Goal: Information Seeking & Learning: Get advice/opinions

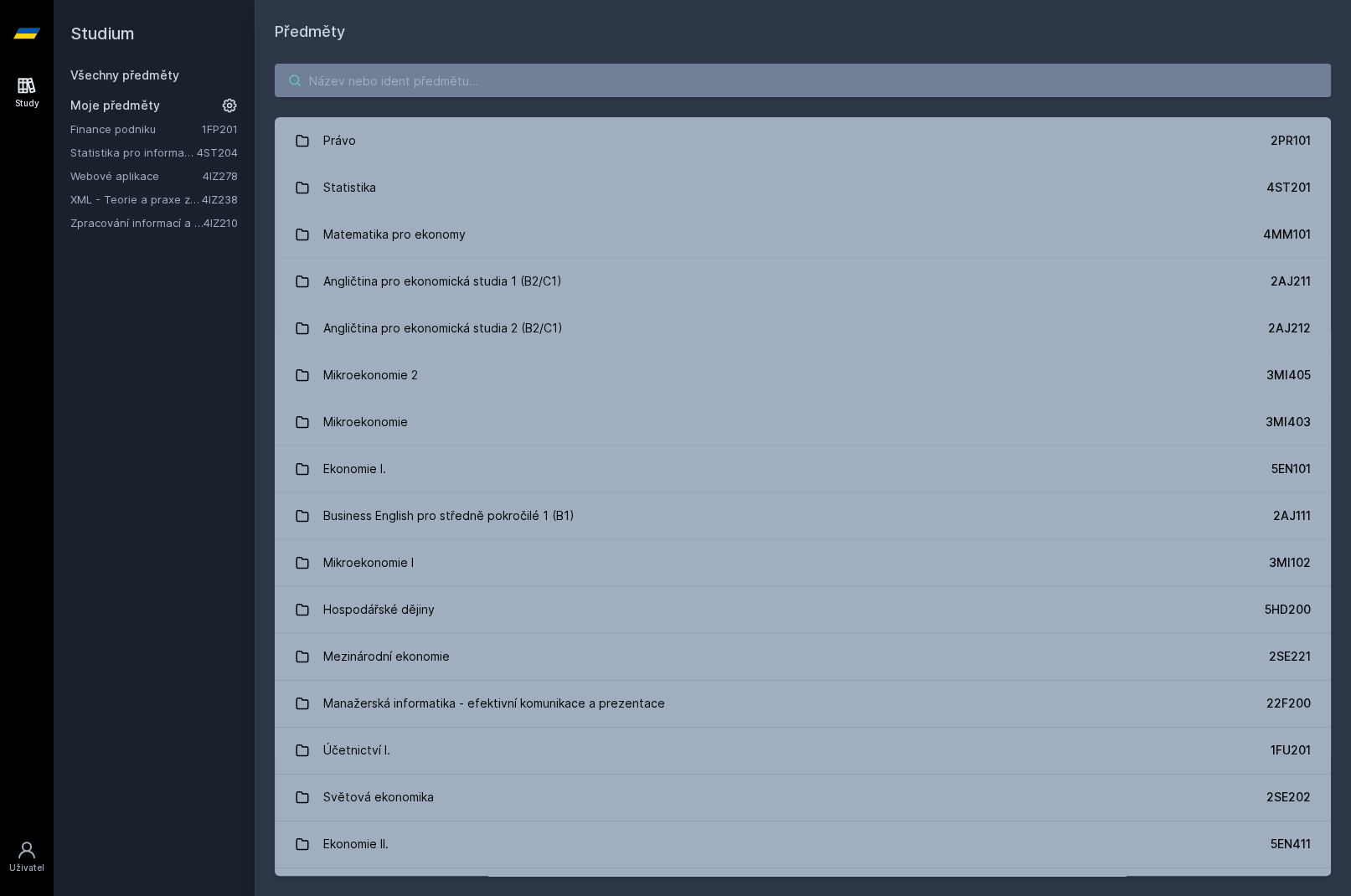
click at [403, 80] on input "search" at bounding box center [803, 80] width 1056 height 33
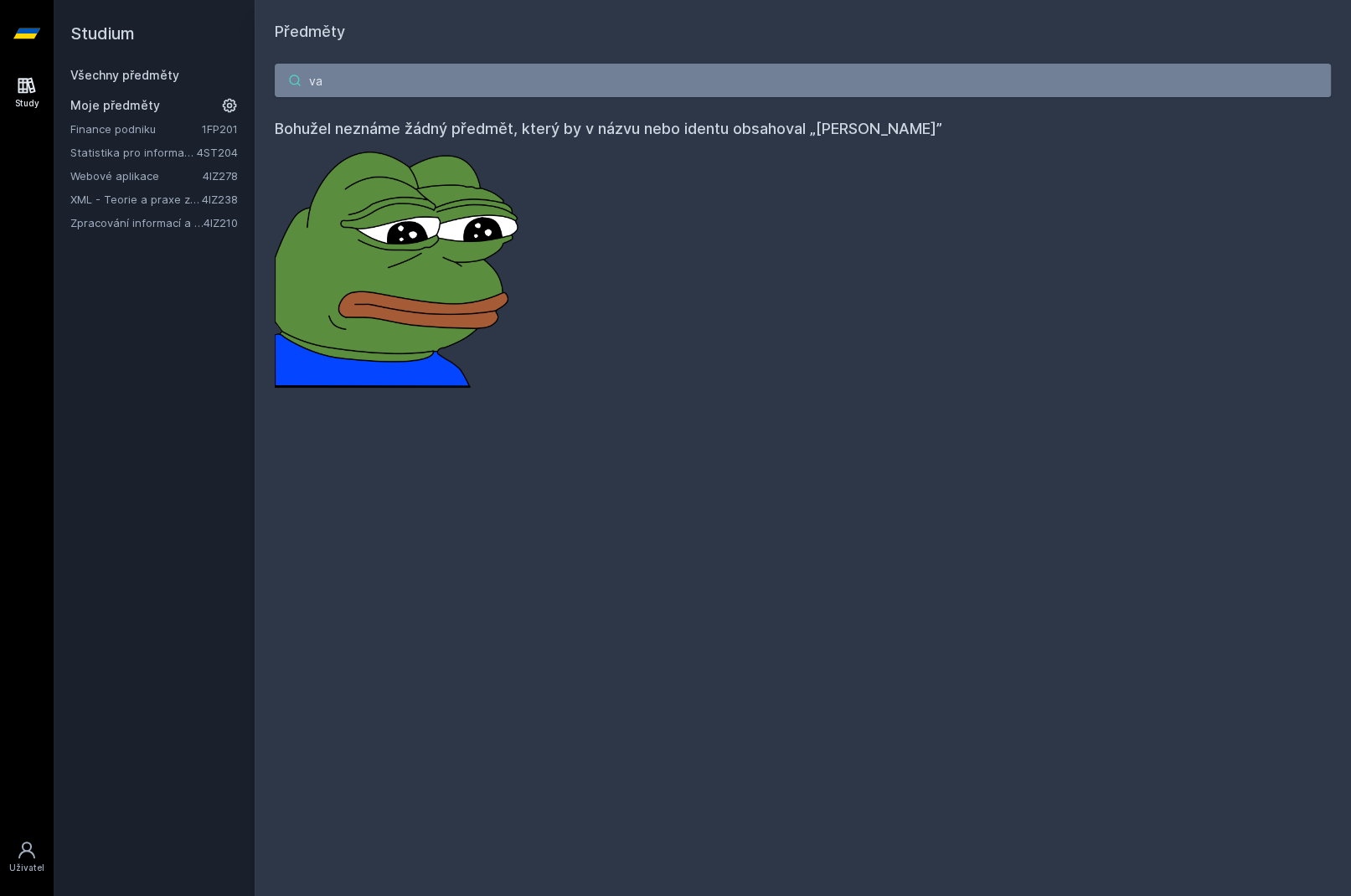
type input "v"
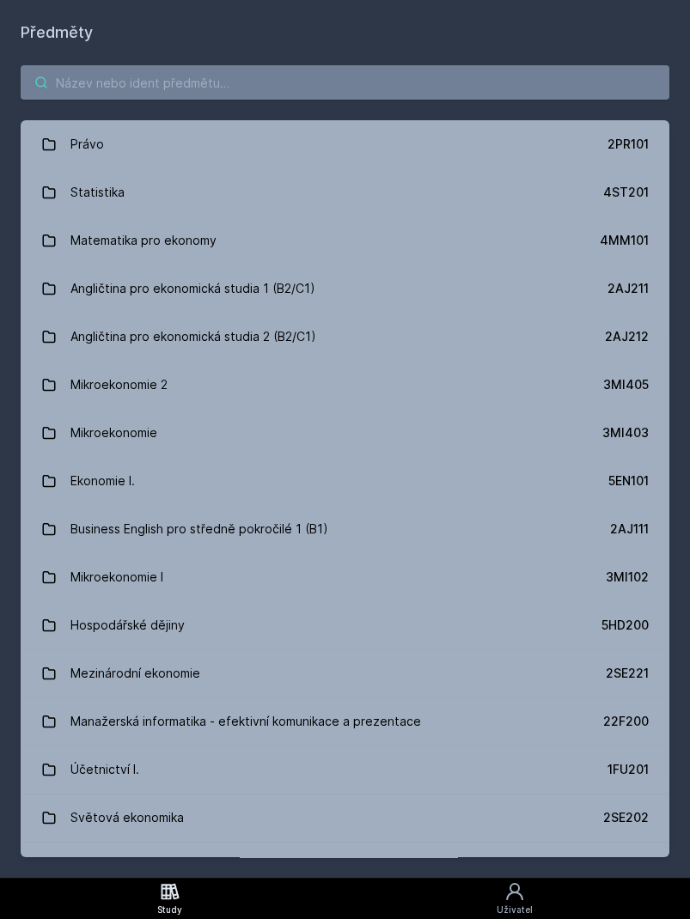
click at [115, 71] on input "search" at bounding box center [345, 82] width 648 height 34
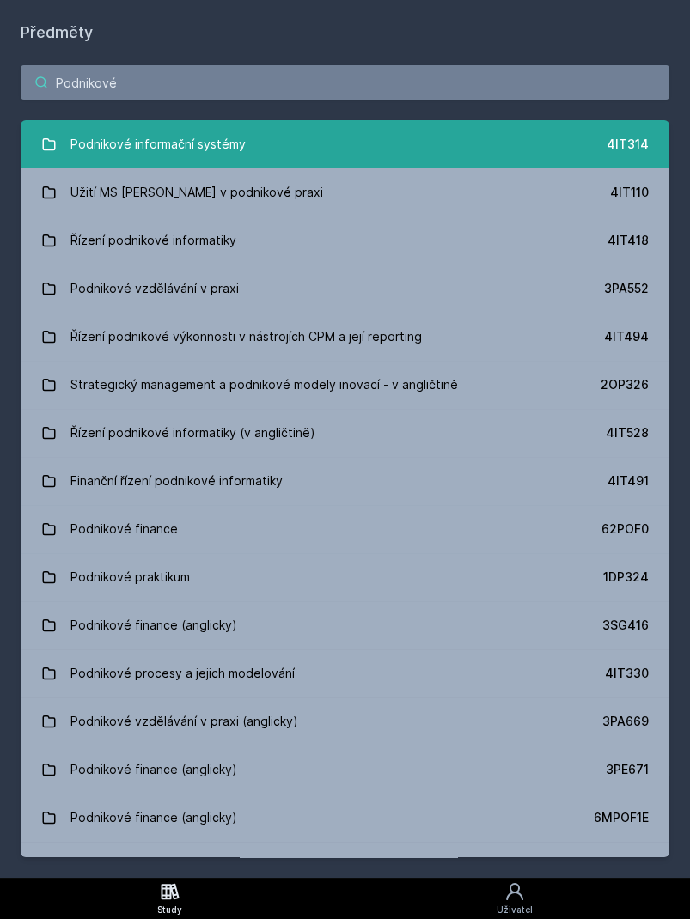
type input "Podnikové"
click at [147, 152] on div "Podnikové informační systémy" at bounding box center [157, 144] width 175 height 34
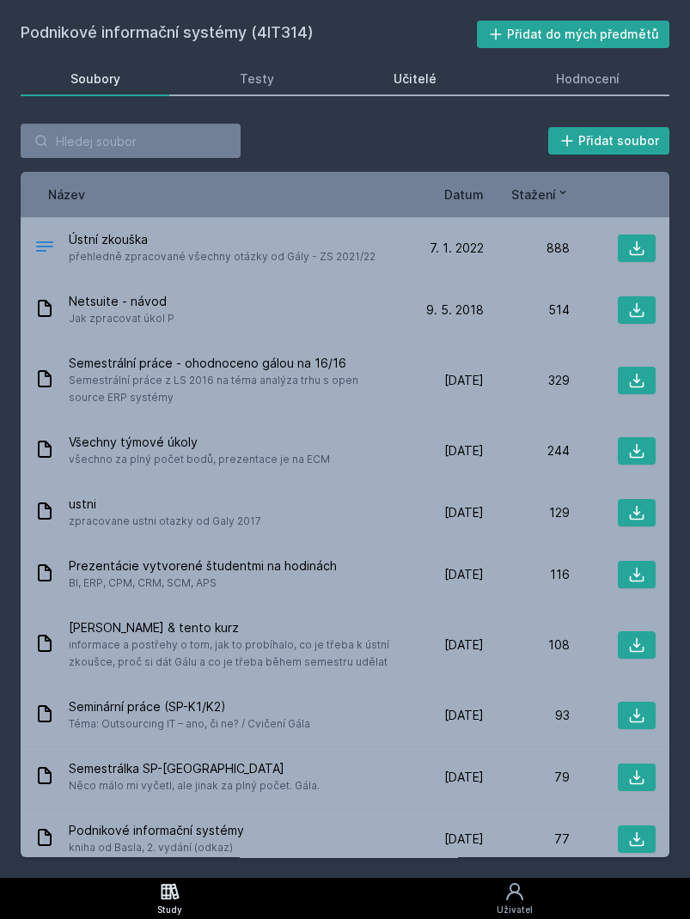
click at [400, 77] on div "Učitelé" at bounding box center [414, 78] width 43 height 17
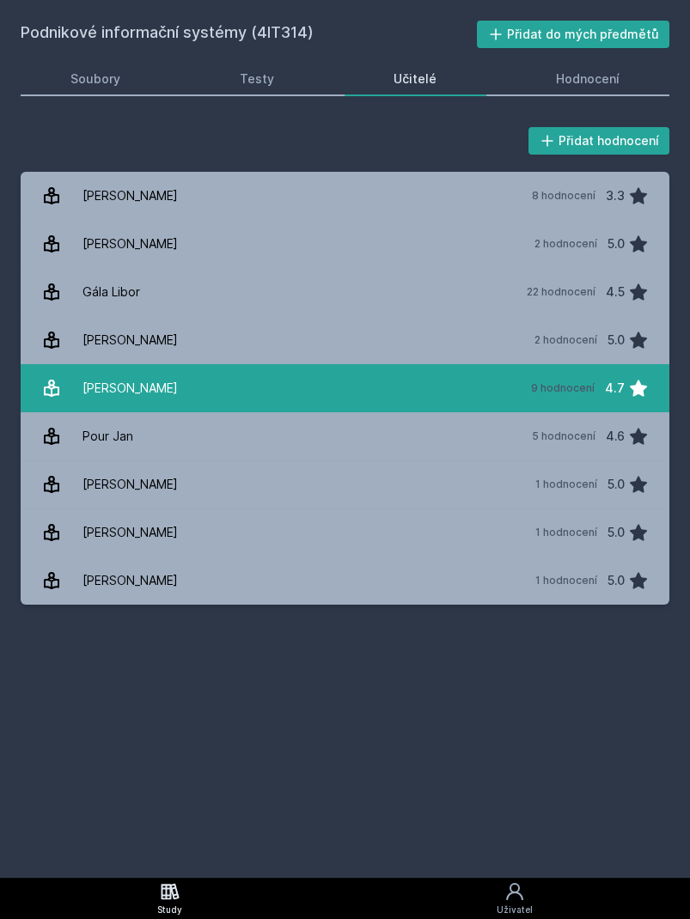
click at [105, 399] on div "[PERSON_NAME]" at bounding box center [129, 388] width 95 height 34
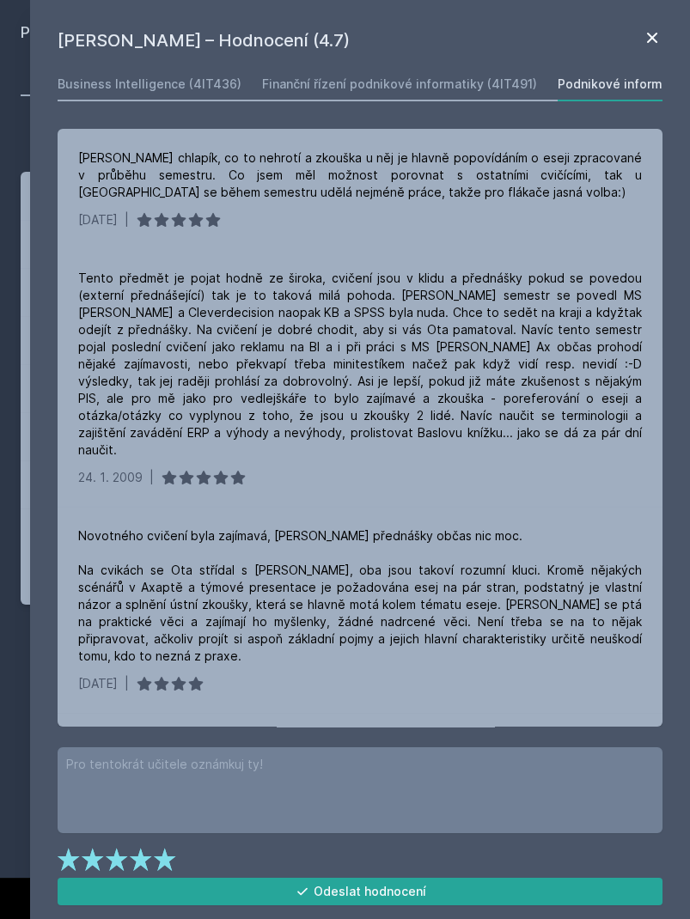
click at [650, 42] on icon at bounding box center [651, 37] width 21 height 21
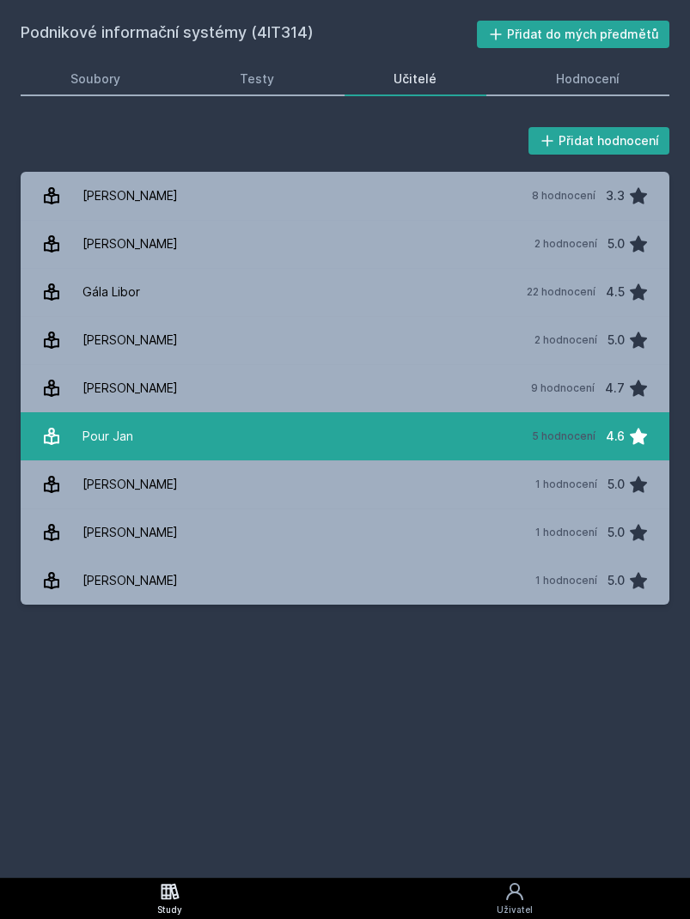
click at [114, 432] on div "Pour Jan" at bounding box center [107, 436] width 51 height 34
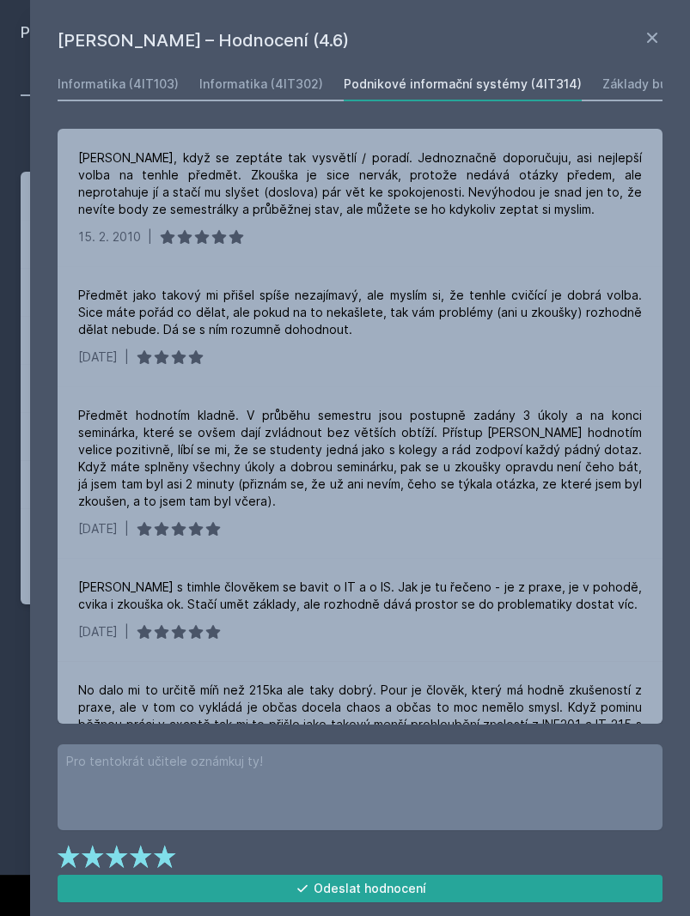
click at [650, 25] on div "[PERSON_NAME] – Hodnocení (4.6) Informatika (4IT103) Informatika (4IT302) Podni…" at bounding box center [360, 458] width 660 height 916
click at [645, 37] on icon at bounding box center [651, 37] width 21 height 21
click at [660, 42] on icon at bounding box center [651, 37] width 21 height 21
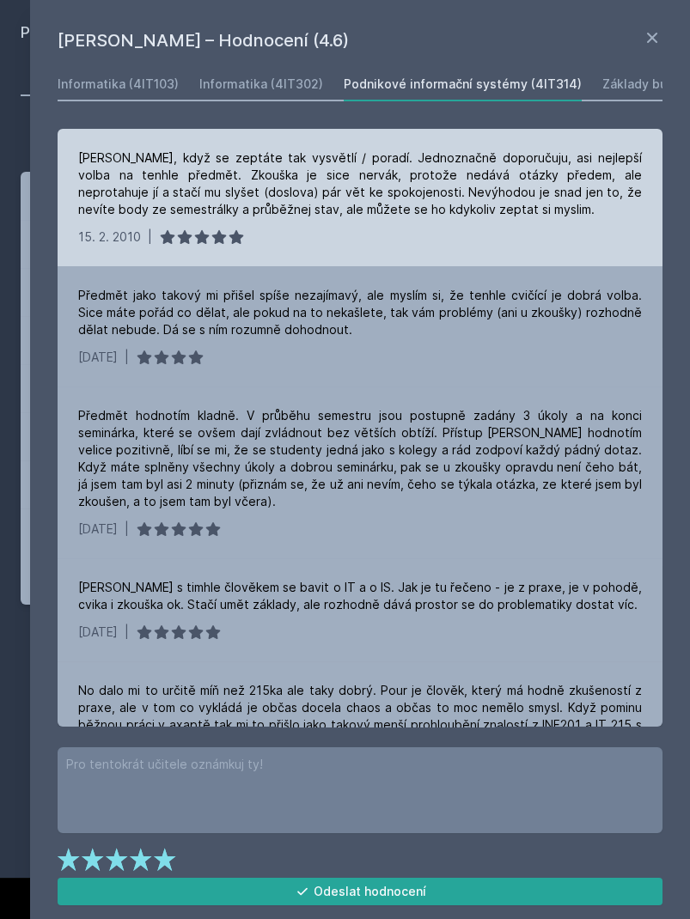
click at [641, 41] on icon at bounding box center [651, 37] width 21 height 21
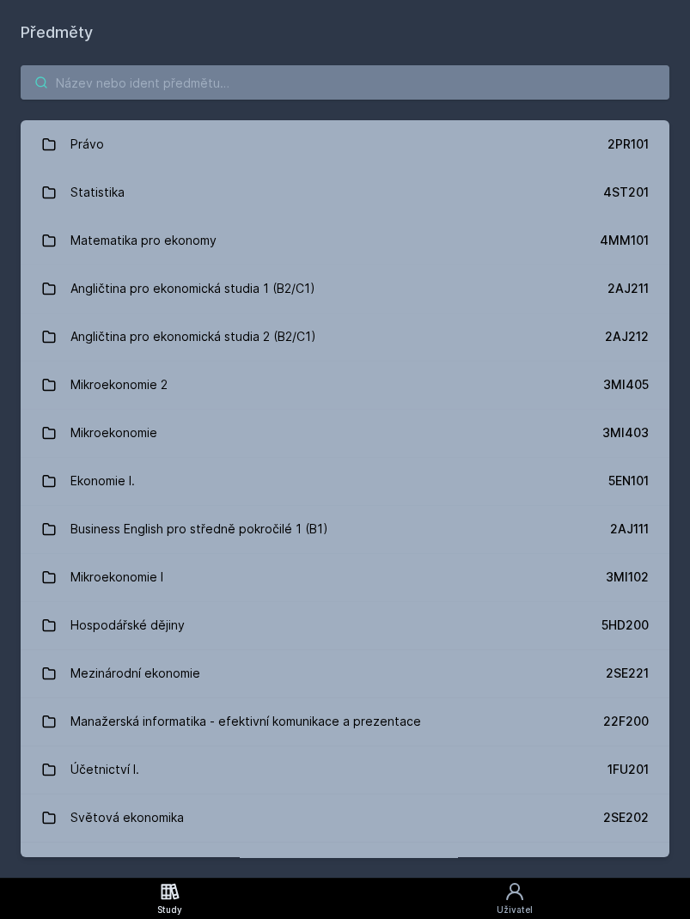
click at [266, 78] on input "search" at bounding box center [345, 82] width 648 height 34
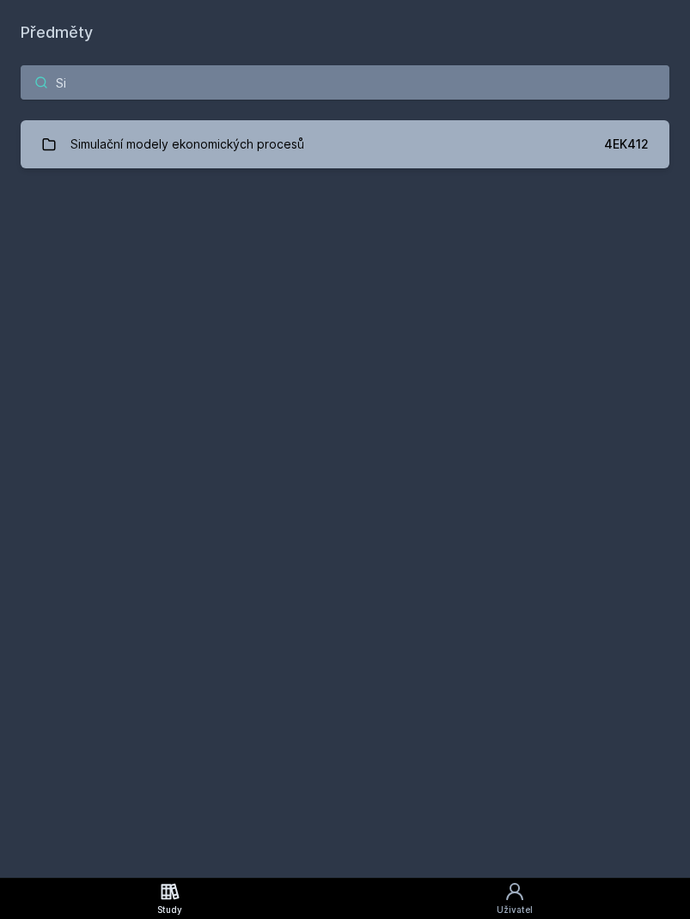
type input "S"
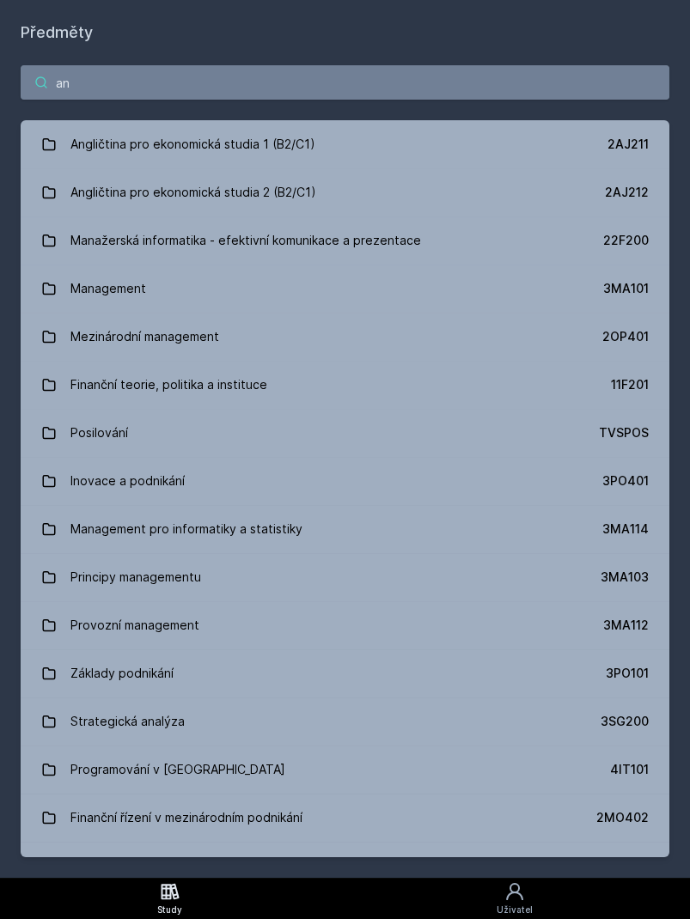
type input "a"
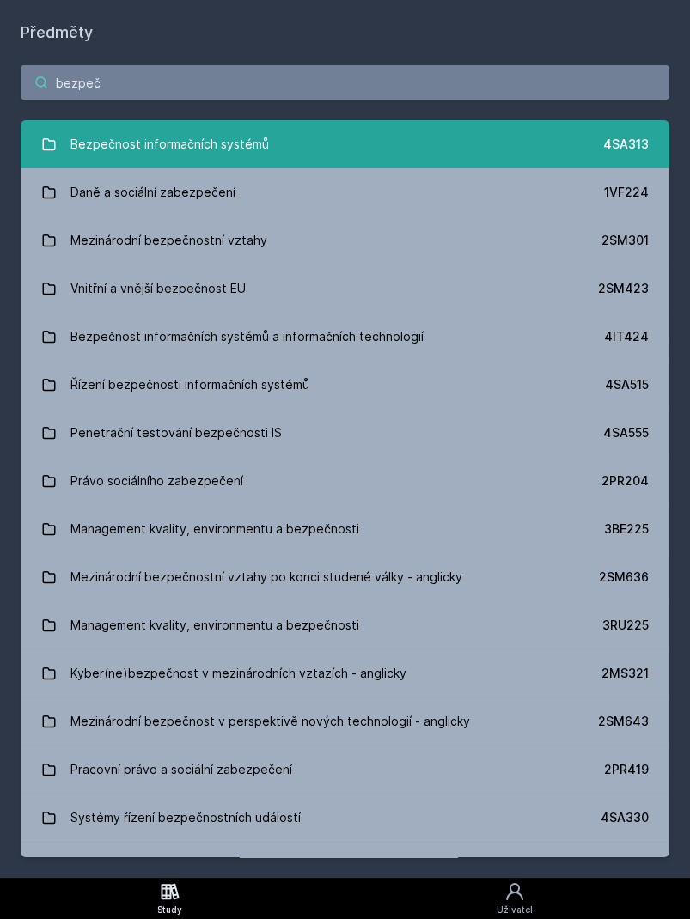
type input "bezpeč"
click at [209, 143] on div "Bezpečnost informačních systémů" at bounding box center [169, 144] width 198 height 34
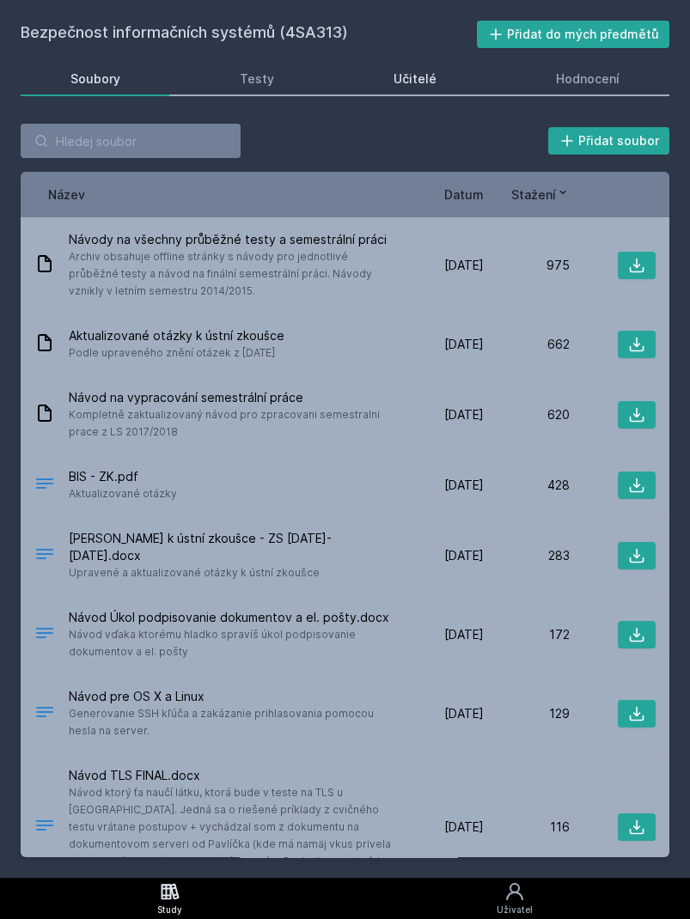
click at [401, 85] on div "Učitelé" at bounding box center [414, 78] width 43 height 17
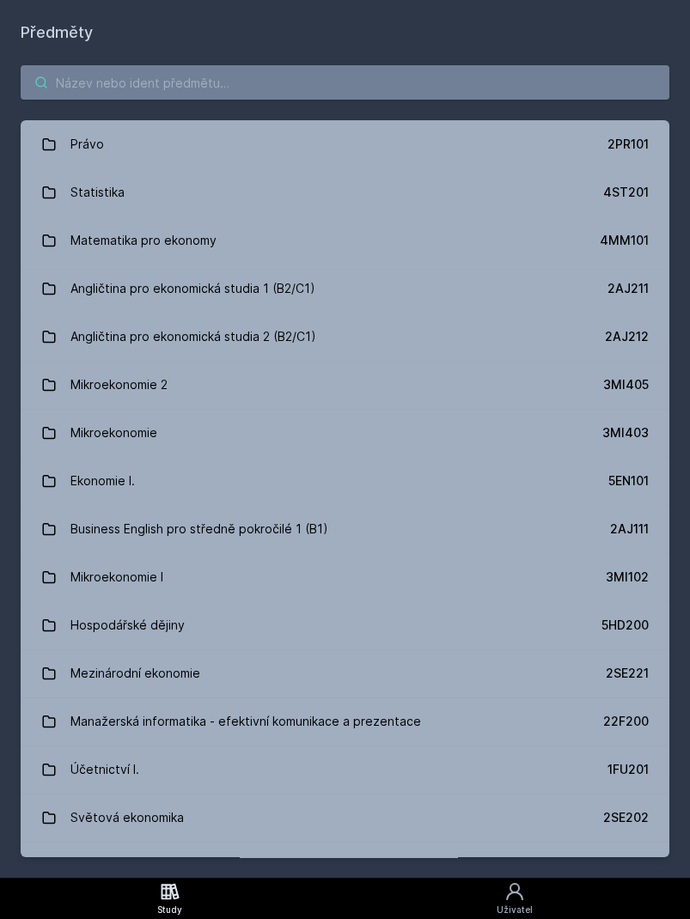
click at [225, 70] on input "search" at bounding box center [345, 82] width 648 height 34
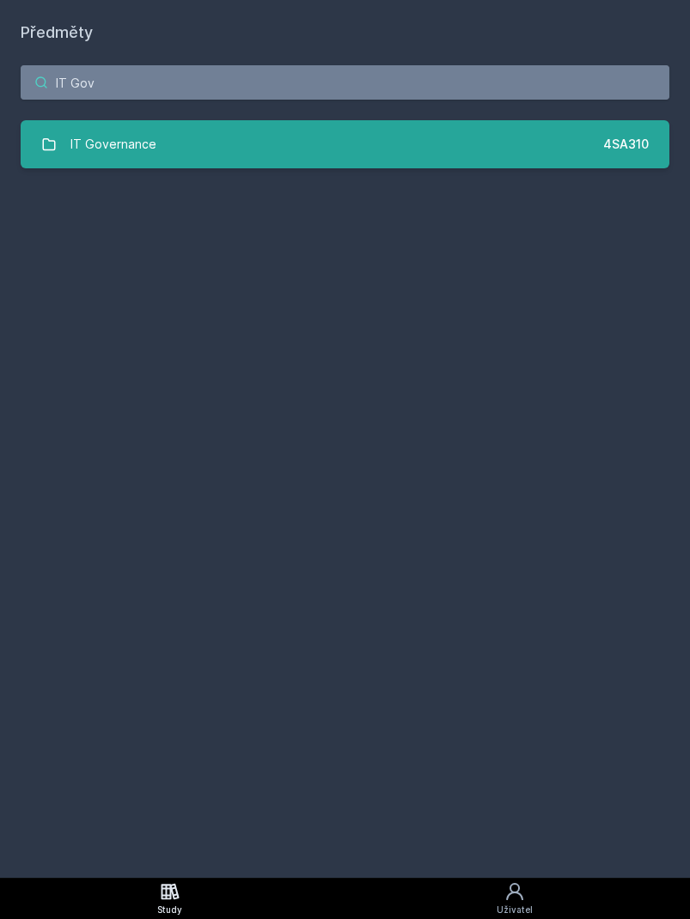
type input "IT Gov"
click at [450, 165] on link "IT Governance 4SA310" at bounding box center [345, 144] width 648 height 48
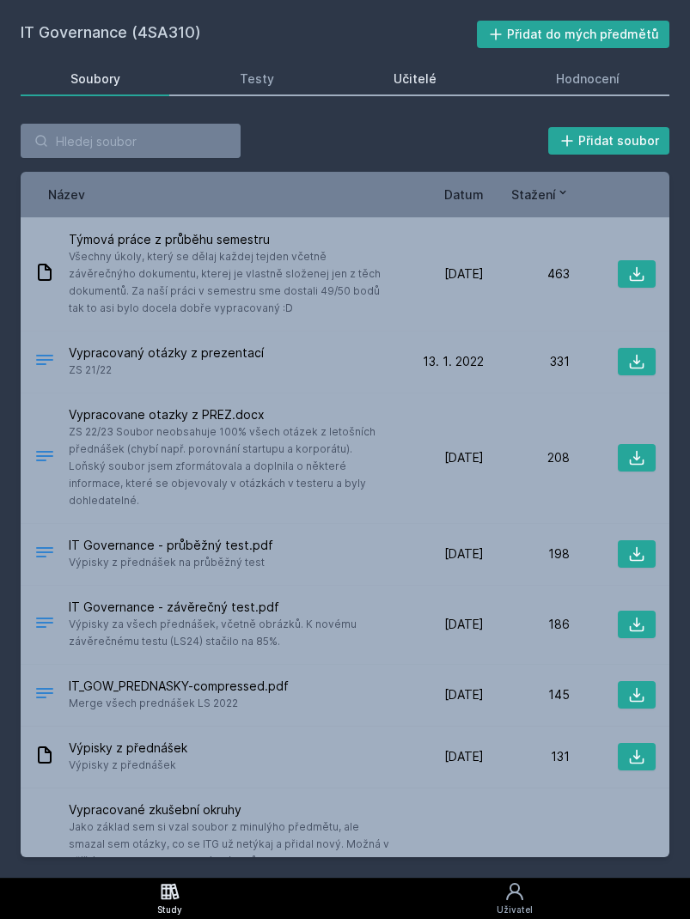
click at [447, 88] on link "Učitelé" at bounding box center [415, 79] width 142 height 34
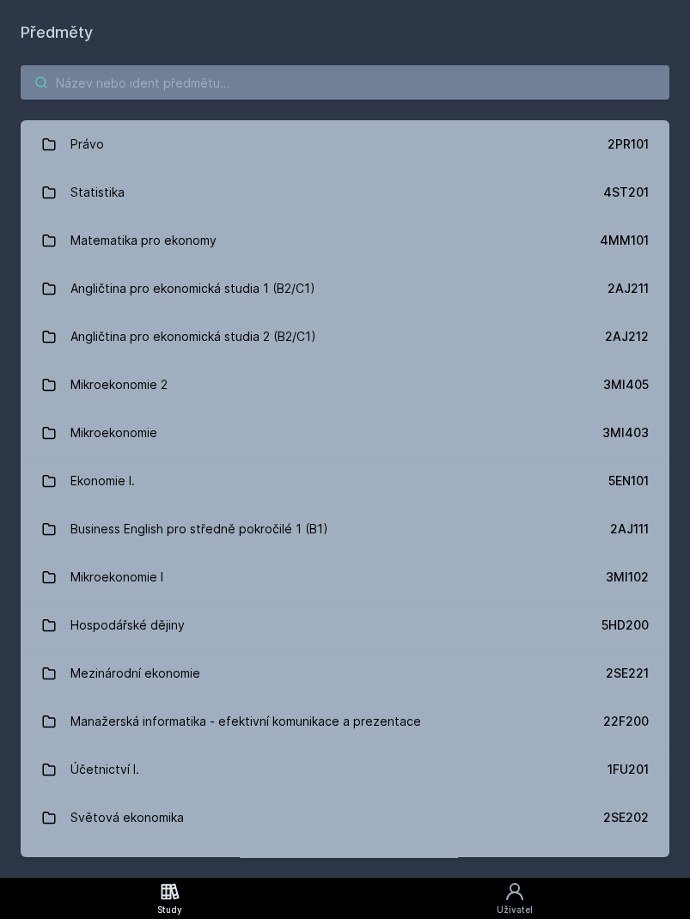
click at [250, 81] on input "search" at bounding box center [345, 82] width 648 height 34
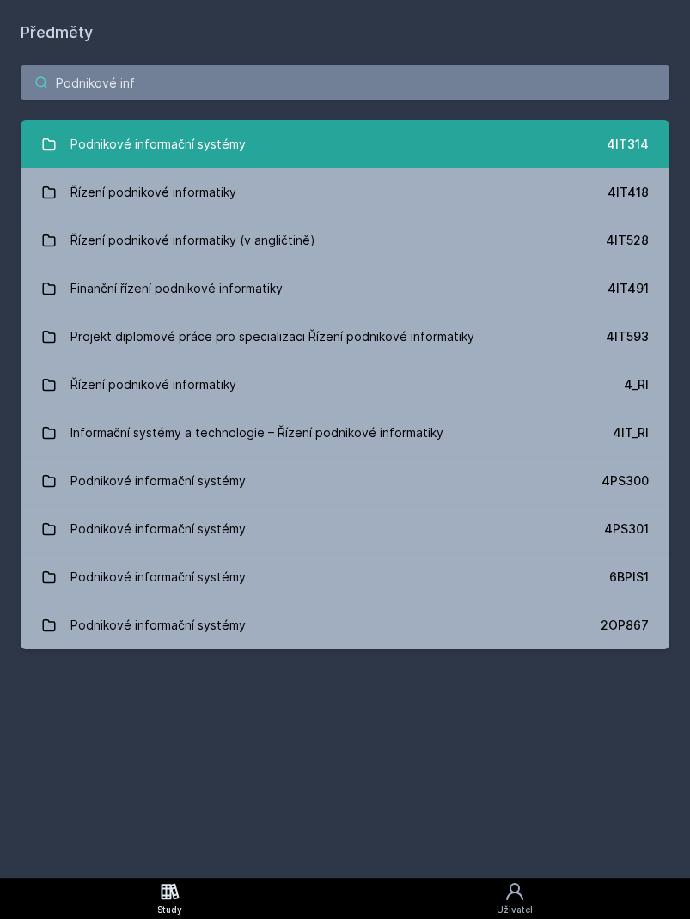
type input "Podnikové inf"
click at [290, 144] on link "Podnikové informační systémy 4IT314" at bounding box center [345, 144] width 648 height 48
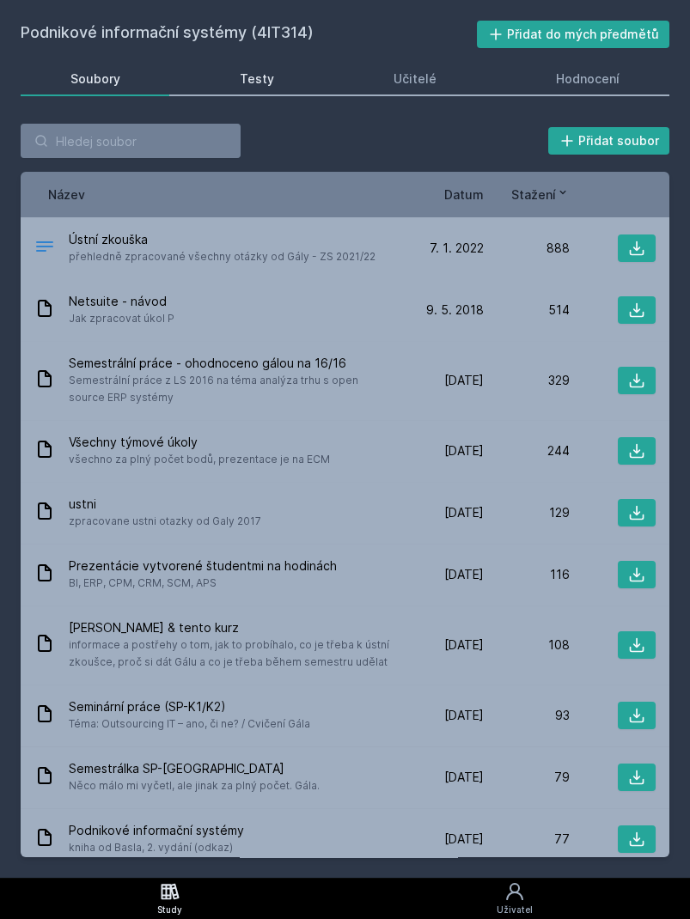
click at [263, 77] on div "Testy" at bounding box center [257, 78] width 34 height 17
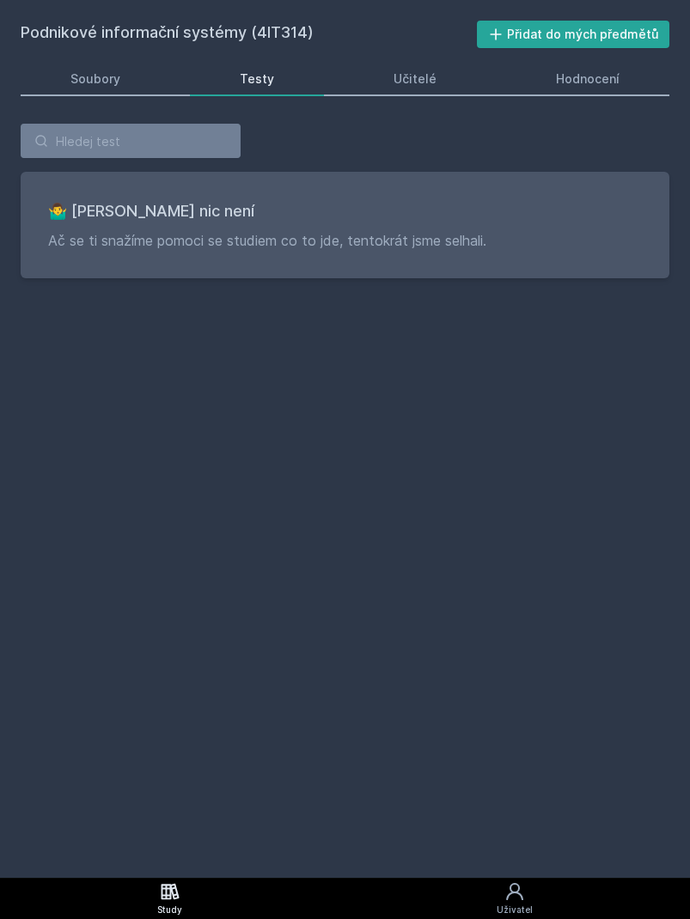
click at [418, 60] on div "Podnikové informační systémy (4IT314) Přidat do mých předmětů [GEOGRAPHIC_DATA]…" at bounding box center [345, 439] width 648 height 836
click at [404, 72] on div "Učitelé" at bounding box center [414, 78] width 43 height 17
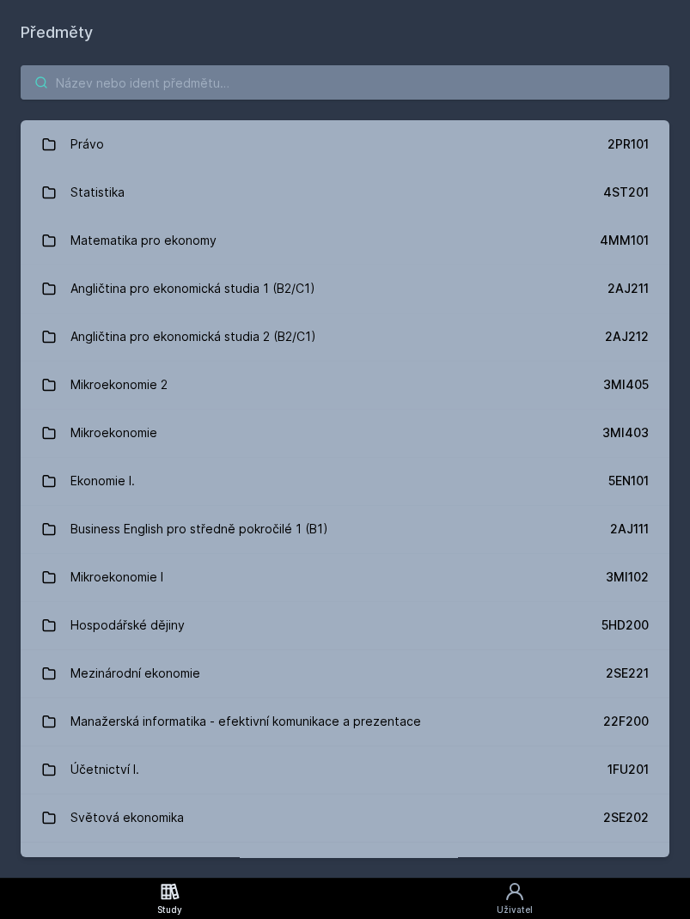
click at [176, 93] on input "search" at bounding box center [345, 82] width 648 height 34
type input "INforma"
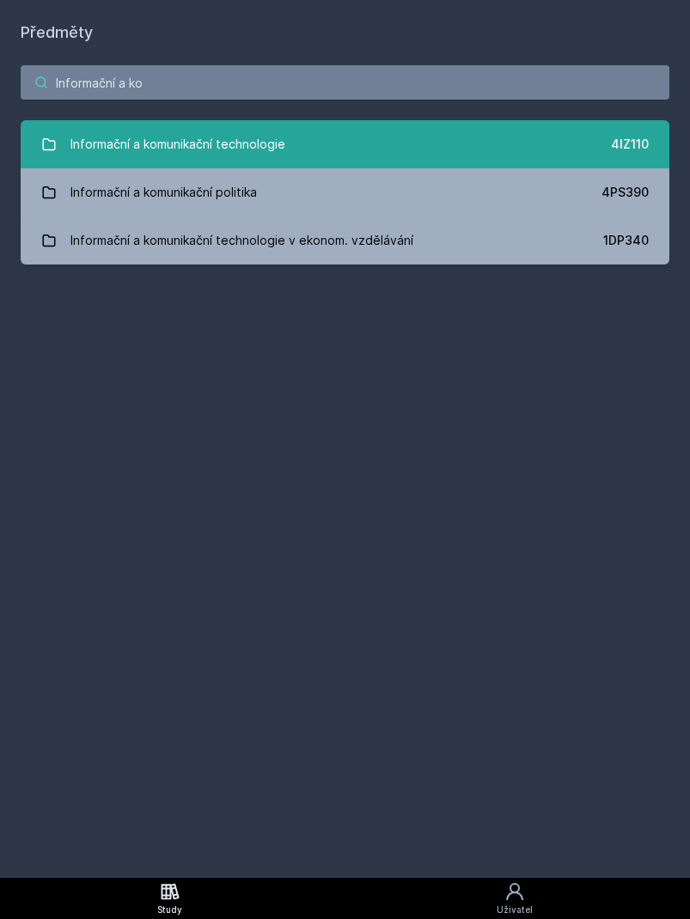
type input "Informační a ko"
click at [216, 145] on div "Informační a komunikační technologie" at bounding box center [177, 144] width 215 height 34
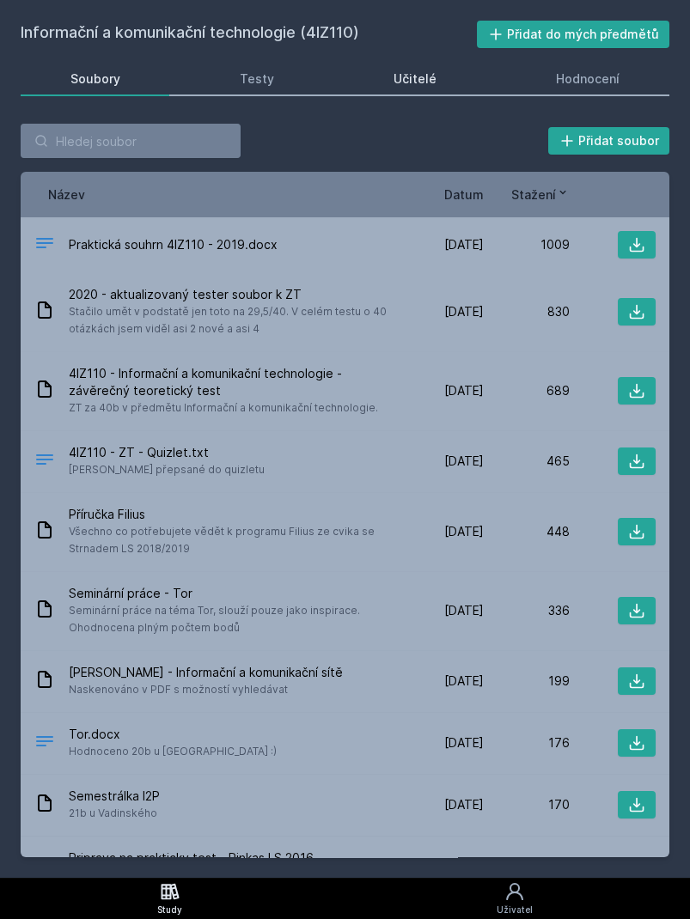
click at [411, 69] on link "Učitelé" at bounding box center [415, 79] width 142 height 34
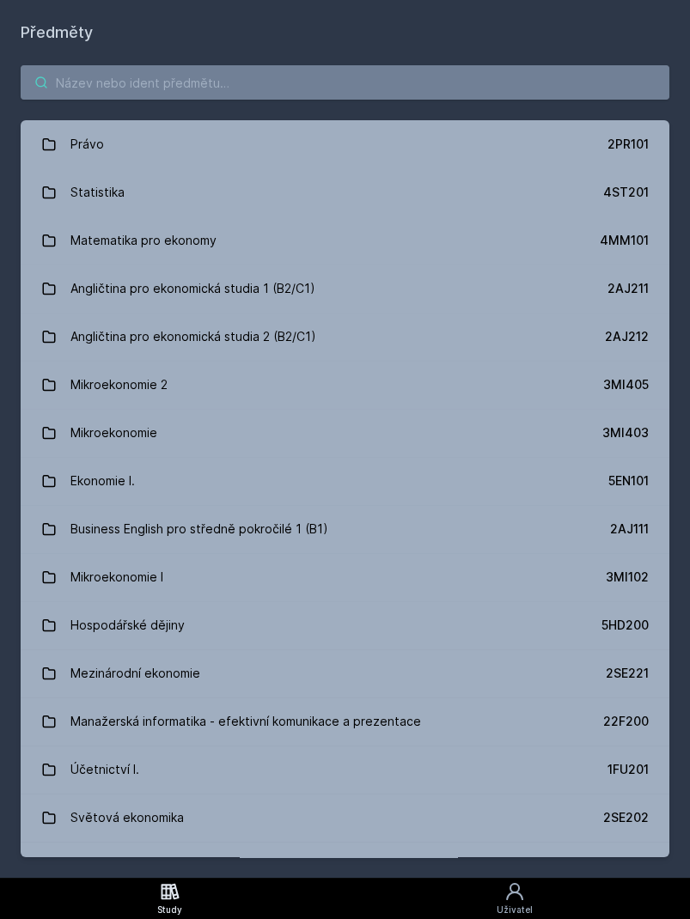
click at [234, 86] on input "search" at bounding box center [345, 82] width 648 height 34
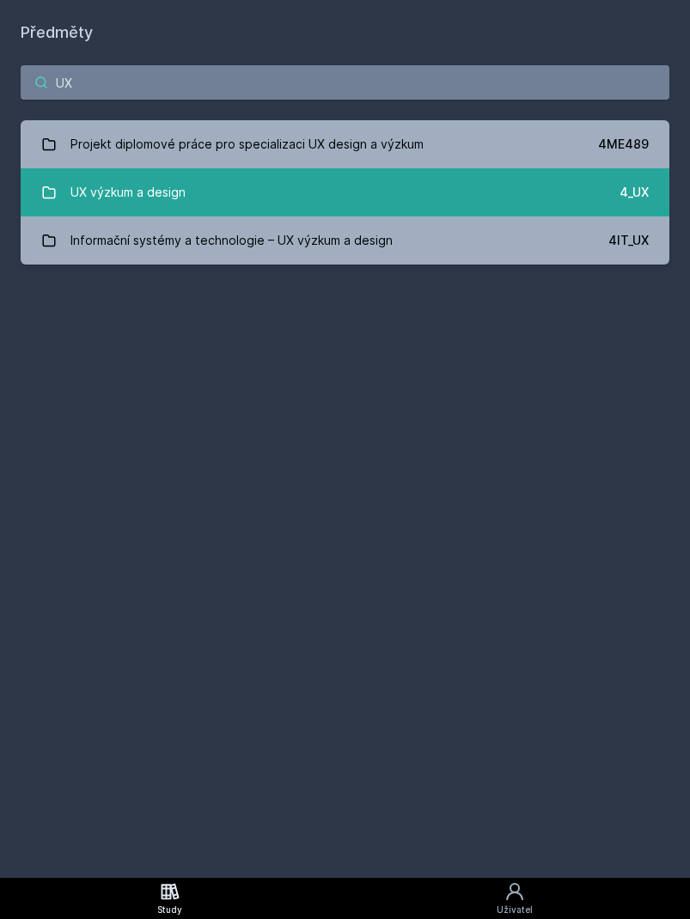
type input "UX"
click at [350, 191] on link "UX výzkum a design 4_UX" at bounding box center [345, 192] width 648 height 48
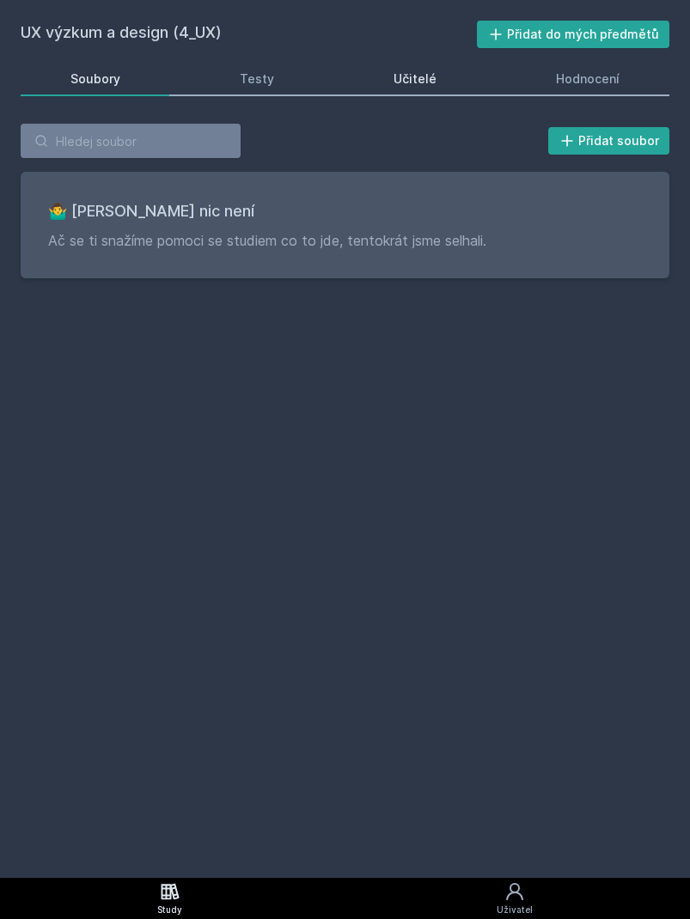
click at [374, 83] on link "Učitelé" at bounding box center [415, 79] width 142 height 34
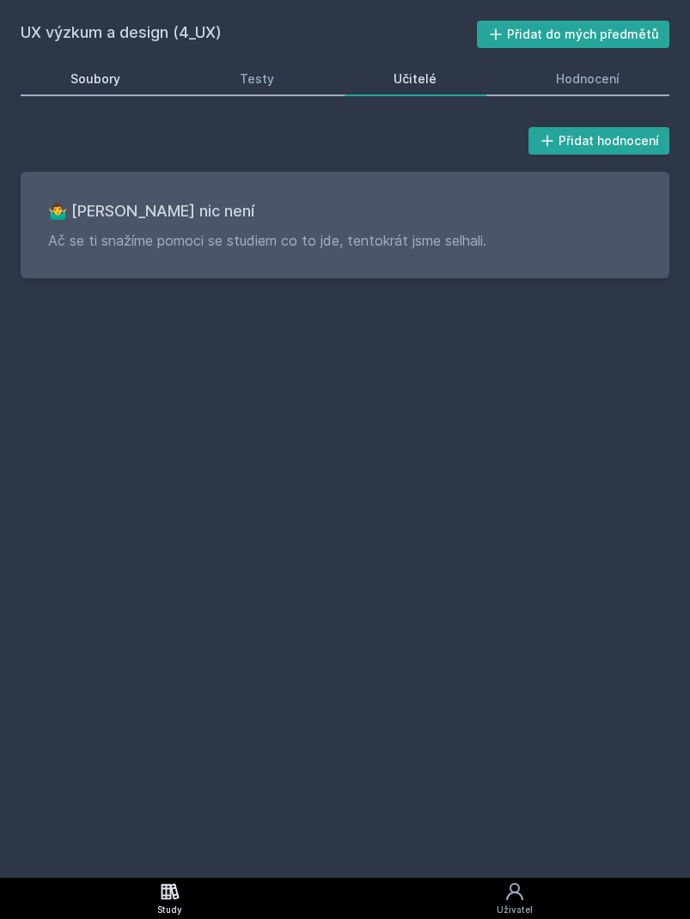
click at [100, 89] on link "Soubory" at bounding box center [95, 79] width 149 height 34
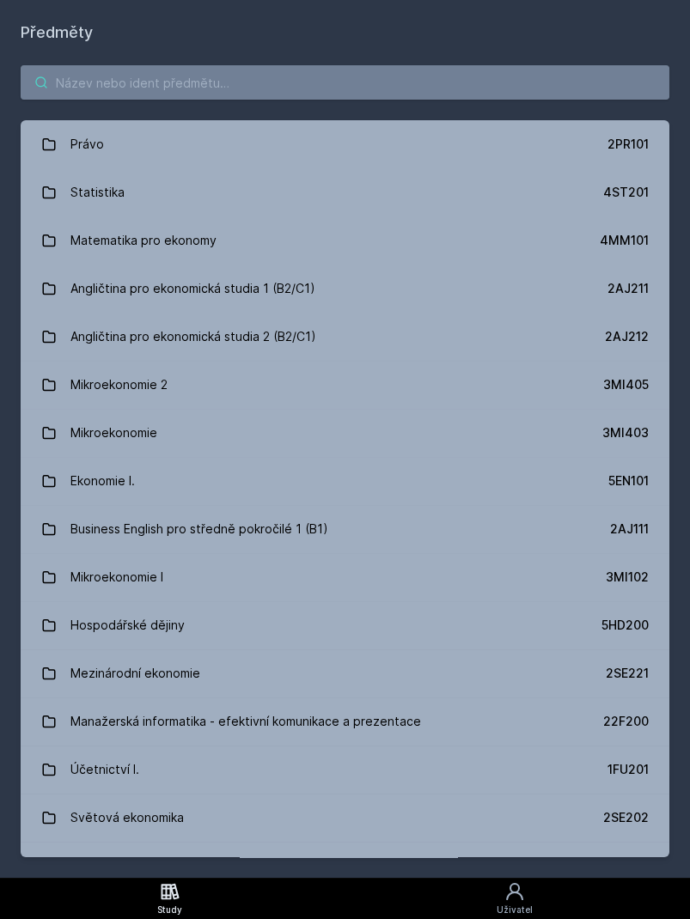
click at [173, 93] on input "search" at bounding box center [345, 82] width 648 height 34
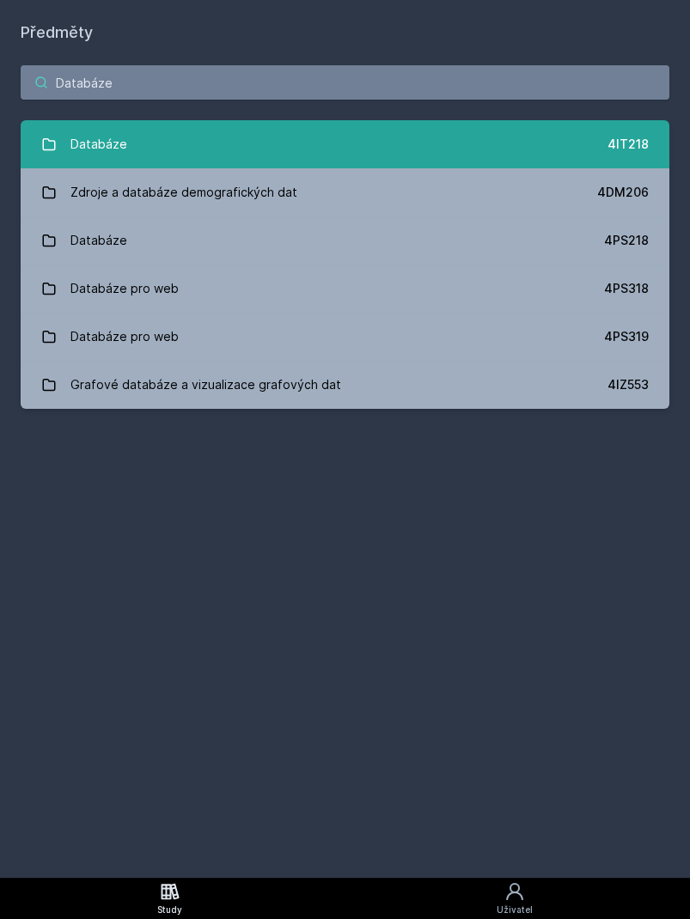
type input "Databáze"
click at [160, 150] on link "Databáze 4IT218" at bounding box center [345, 144] width 648 height 48
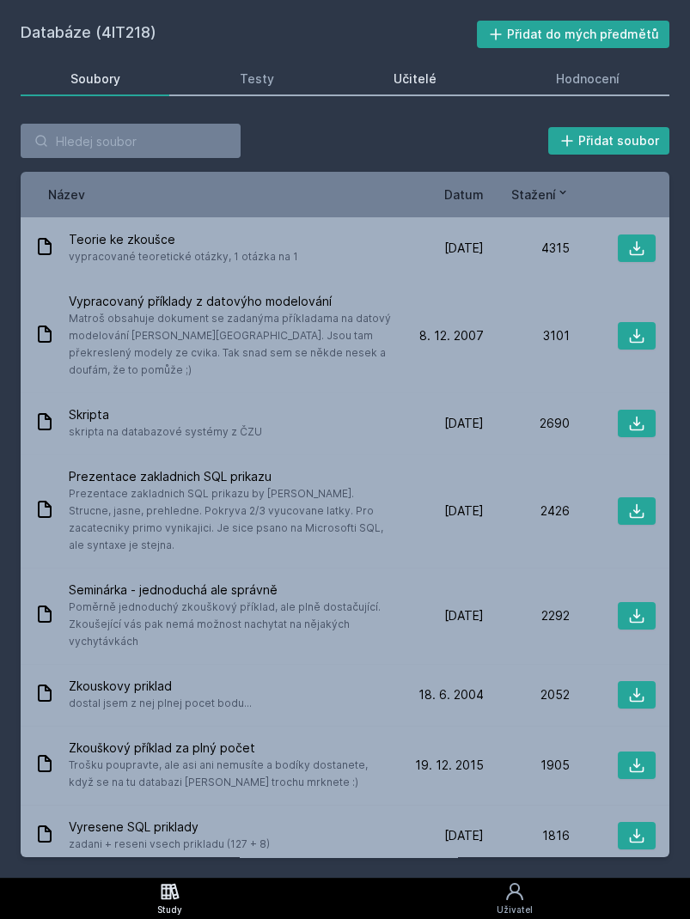
click at [410, 71] on div "Učitelé" at bounding box center [414, 78] width 43 height 17
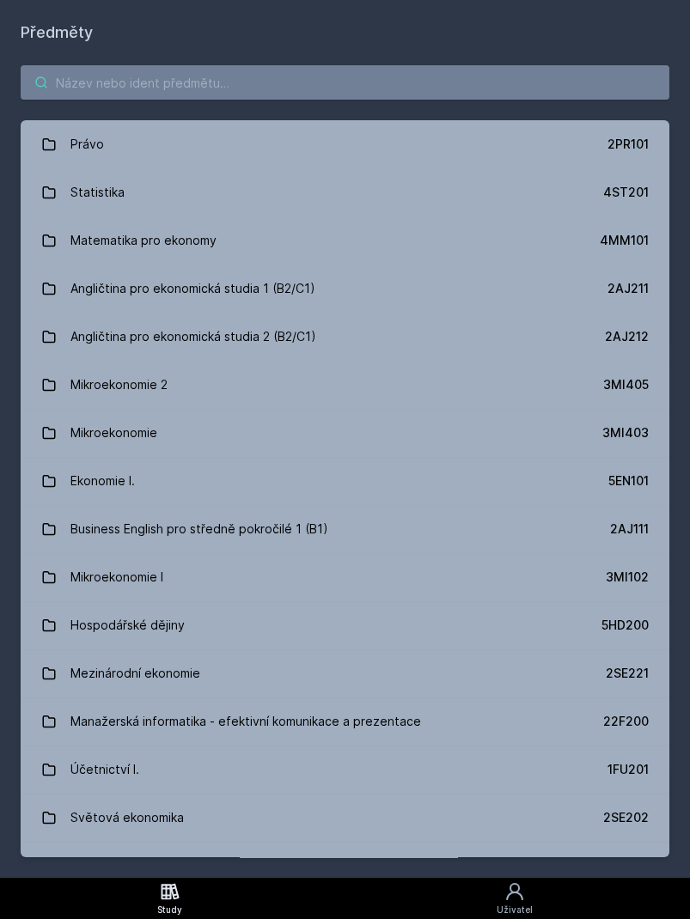
click at [144, 86] on input "search" at bounding box center [345, 82] width 648 height 34
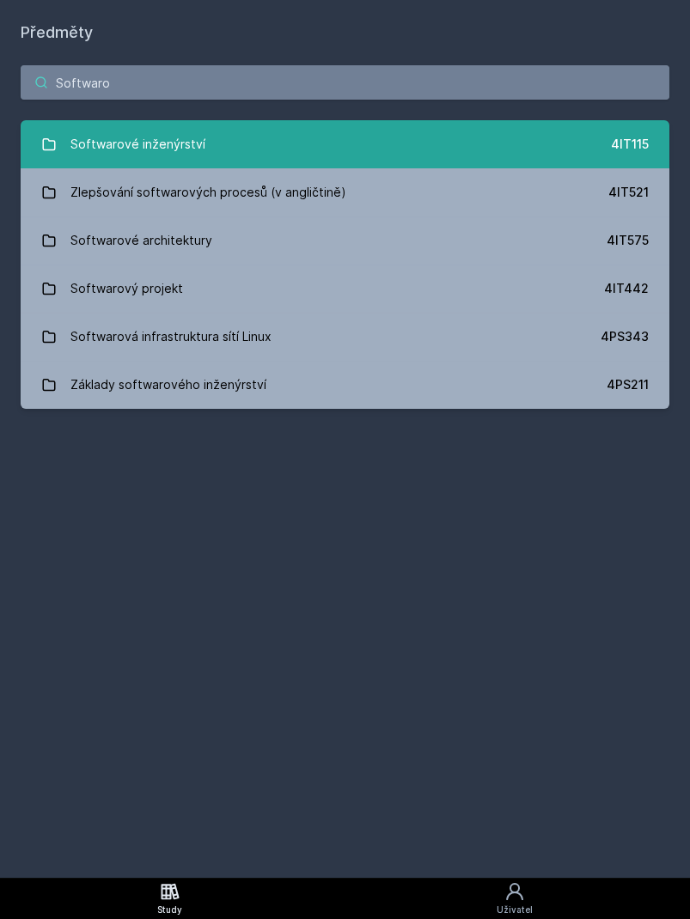
type input "Softwaro"
click at [254, 147] on link "Softwarové inženýrství 4IT115" at bounding box center [345, 144] width 648 height 48
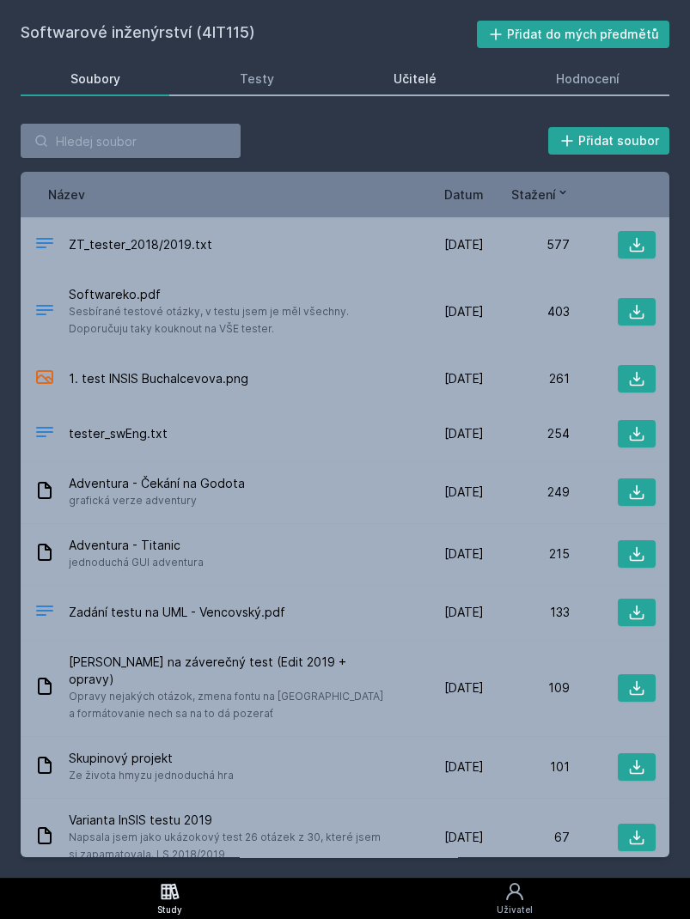
click at [419, 76] on div "Učitelé" at bounding box center [414, 78] width 43 height 17
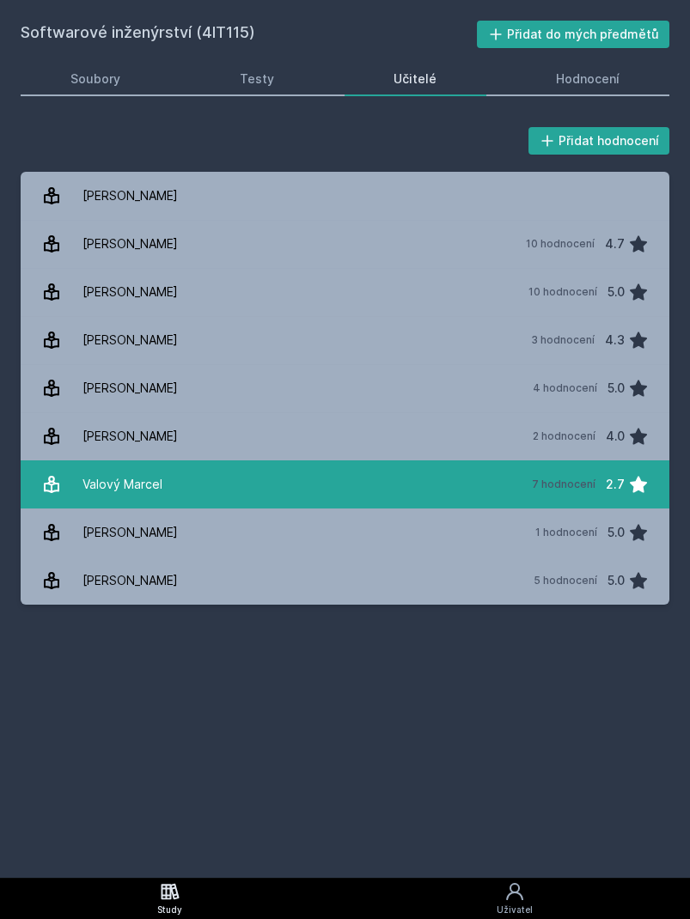
click at [158, 498] on div "Valový Marcel" at bounding box center [122, 484] width 80 height 34
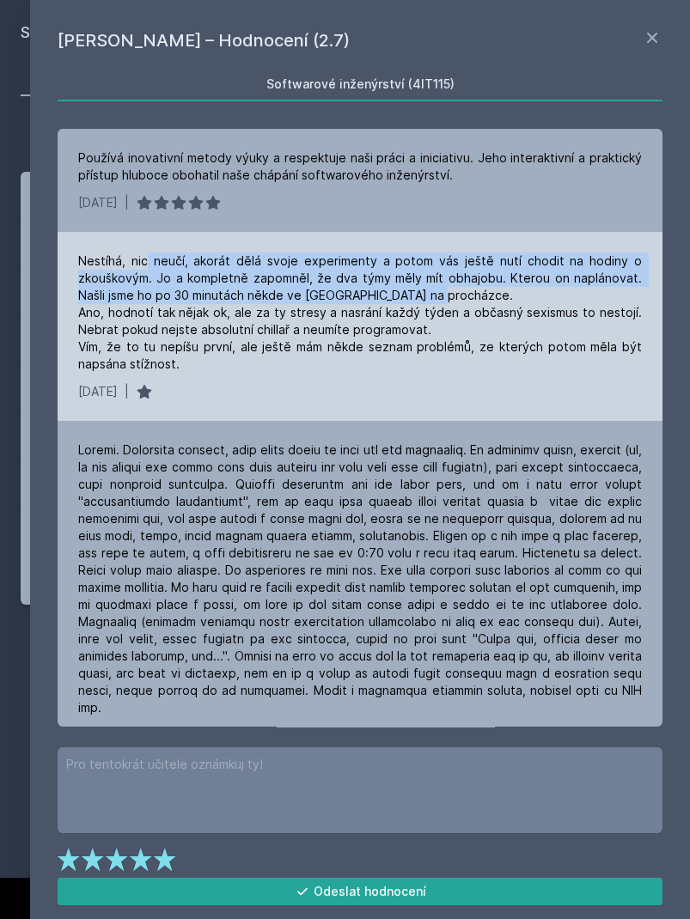
drag, startPoint x: 145, startPoint y: 266, endPoint x: 441, endPoint y: 289, distance: 297.1
click at [441, 289] on div "Nestíhá, nic neučí, akorát dělá svoje experimenty a potom vás ještě nutí chodit…" at bounding box center [359, 312] width 563 height 120
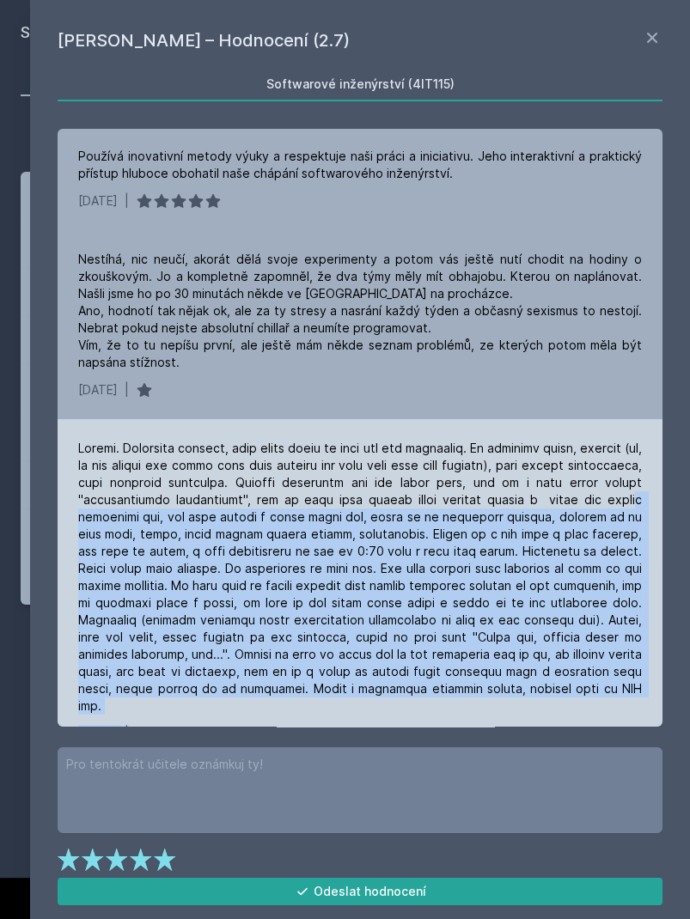
scroll to position [5, 0]
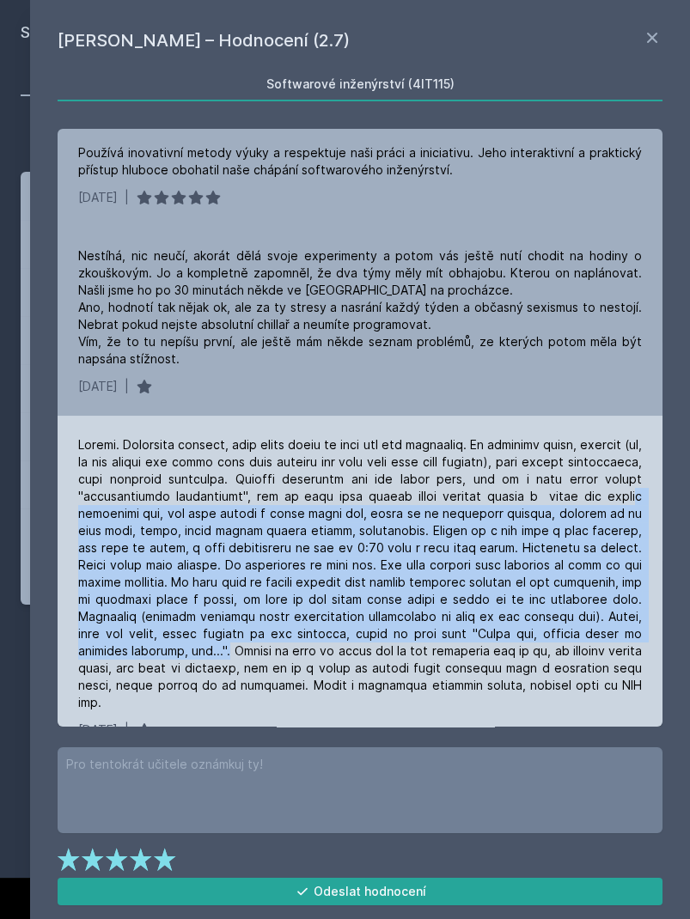
drag, startPoint x: 112, startPoint y: 523, endPoint x: 215, endPoint y: 645, distance: 159.7
click at [215, 645] on div at bounding box center [359, 573] width 563 height 275
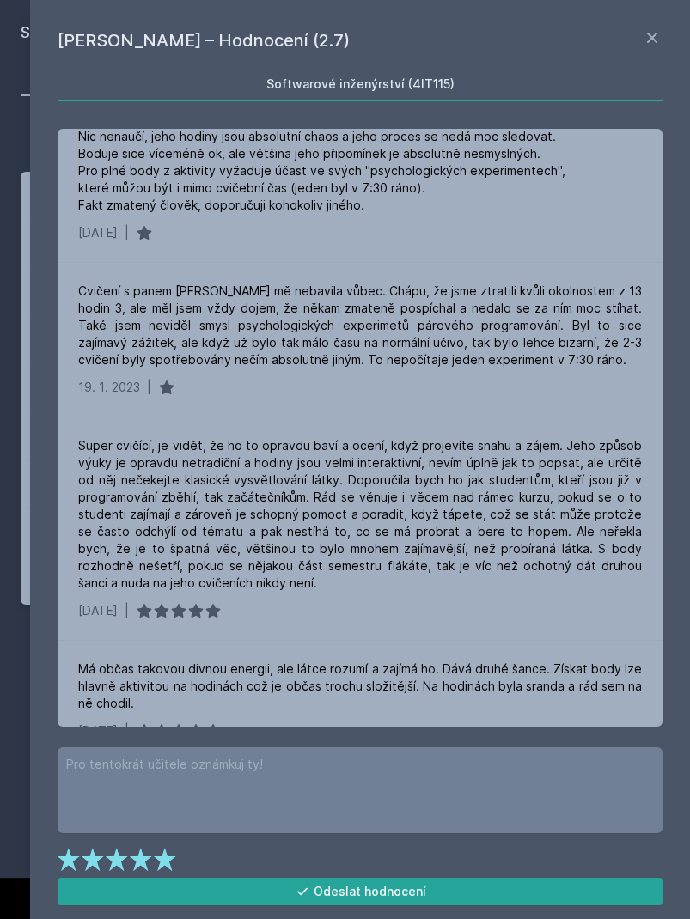
scroll to position [658, 0]
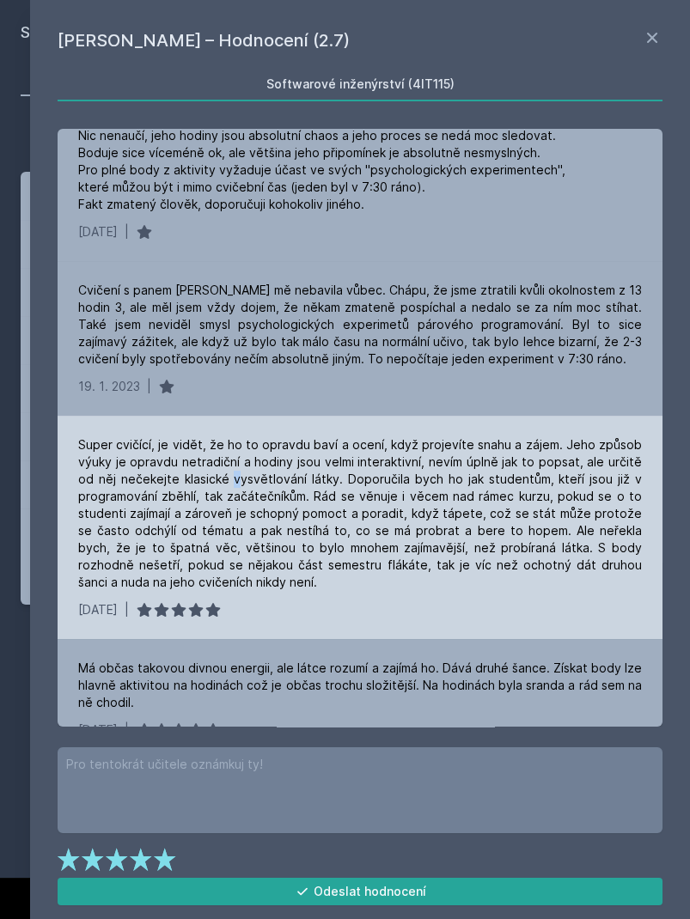
click at [223, 459] on div "Super cvičící, je vidět, že ho to opravdu baví a ocení, když projevíte snahu a …" at bounding box center [359, 513] width 563 height 155
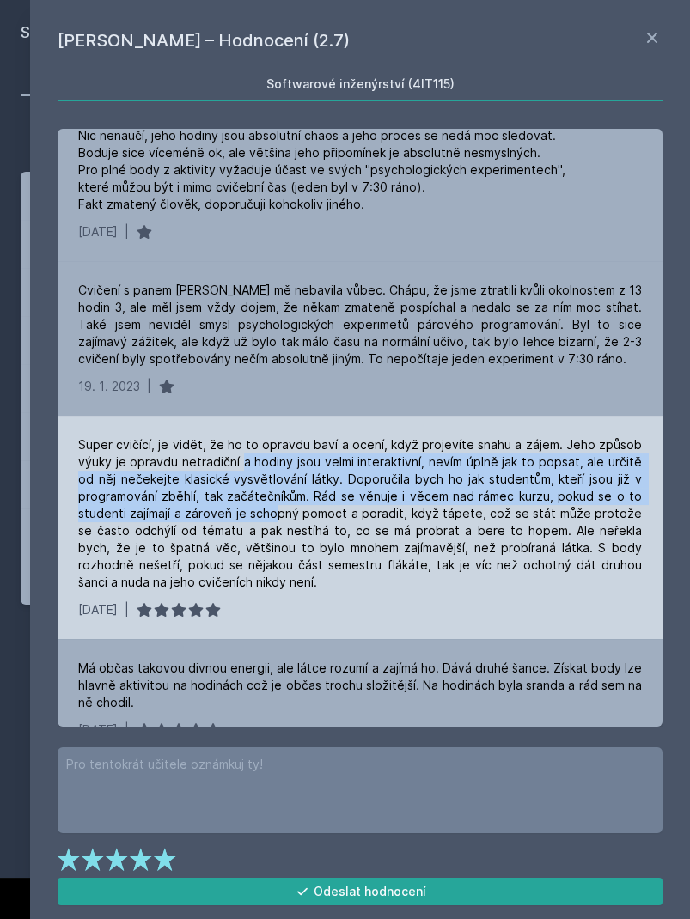
drag, startPoint x: 236, startPoint y: 446, endPoint x: 271, endPoint y: 494, distance: 59.6
click at [271, 494] on div "Super cvičící, je vidět, že ho to opravdu baví a ocení, když projevíte snahu a …" at bounding box center [359, 513] width 563 height 155
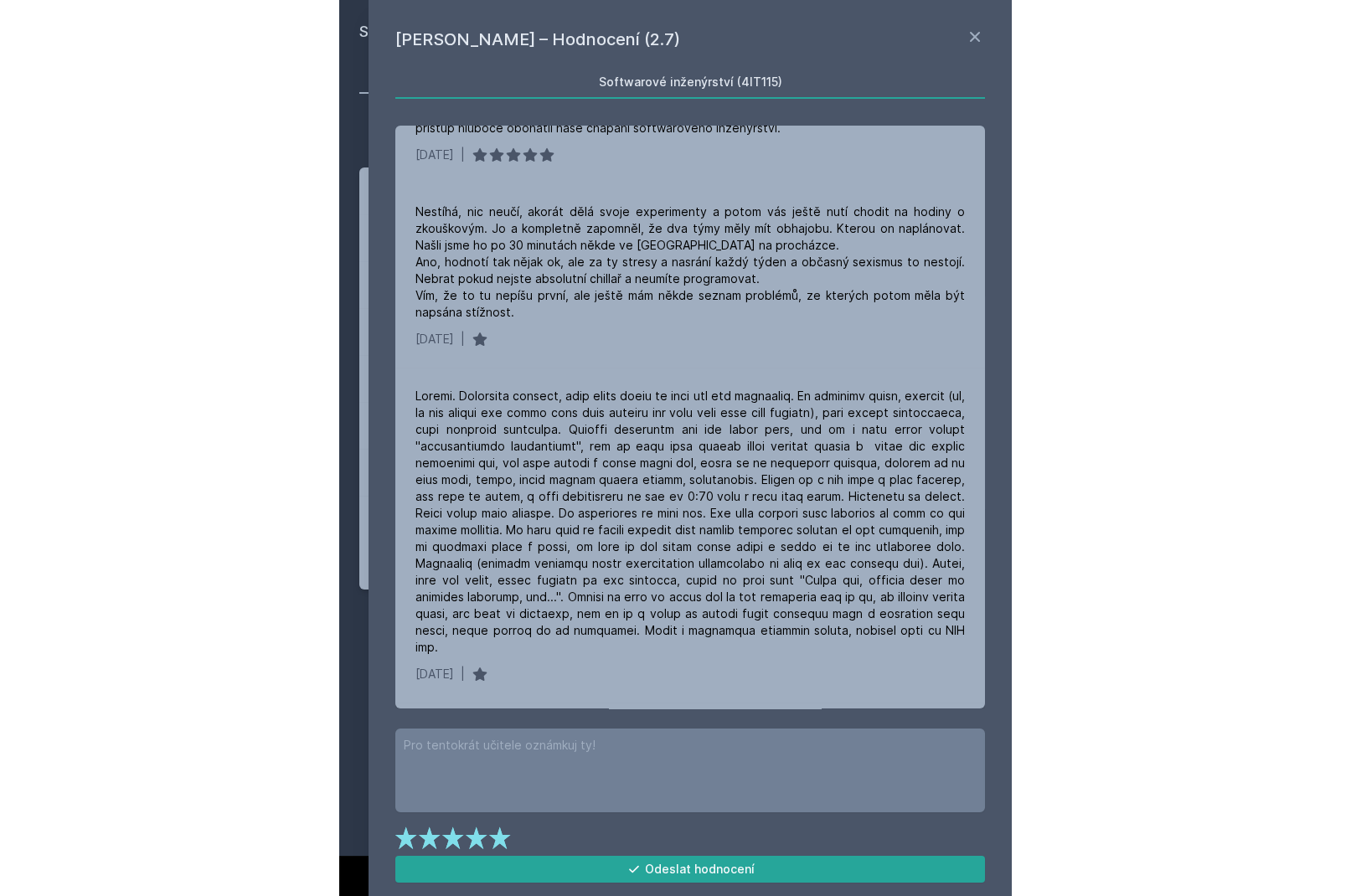
scroll to position [0, 0]
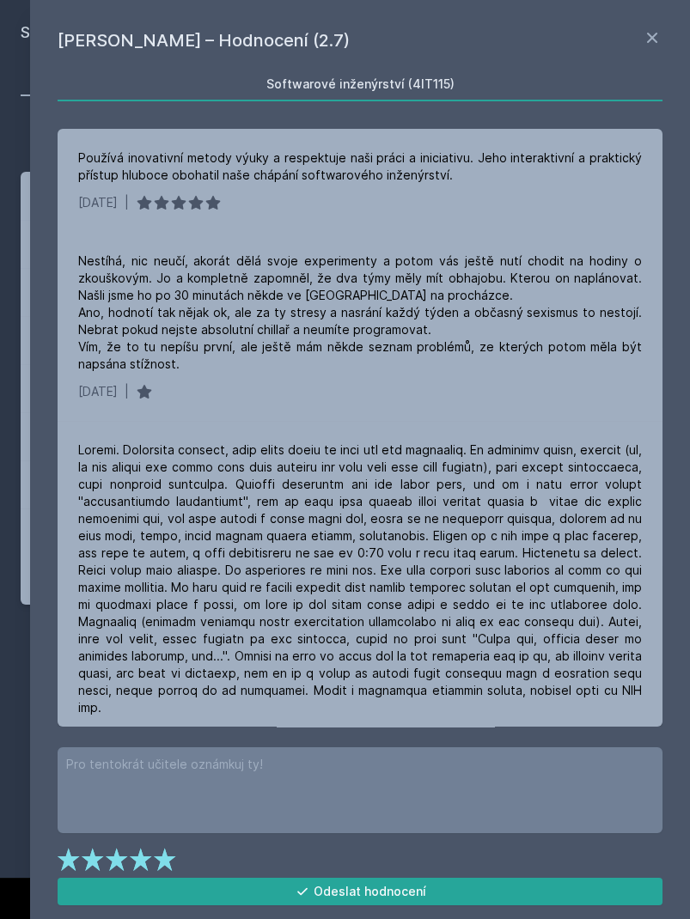
click at [654, 27] on div "[PERSON_NAME] – Hodnocení (2.7) Softwarové inženýrství (4IT115) Používá inovati…" at bounding box center [360, 459] width 660 height 919
click at [654, 33] on icon at bounding box center [651, 37] width 21 height 21
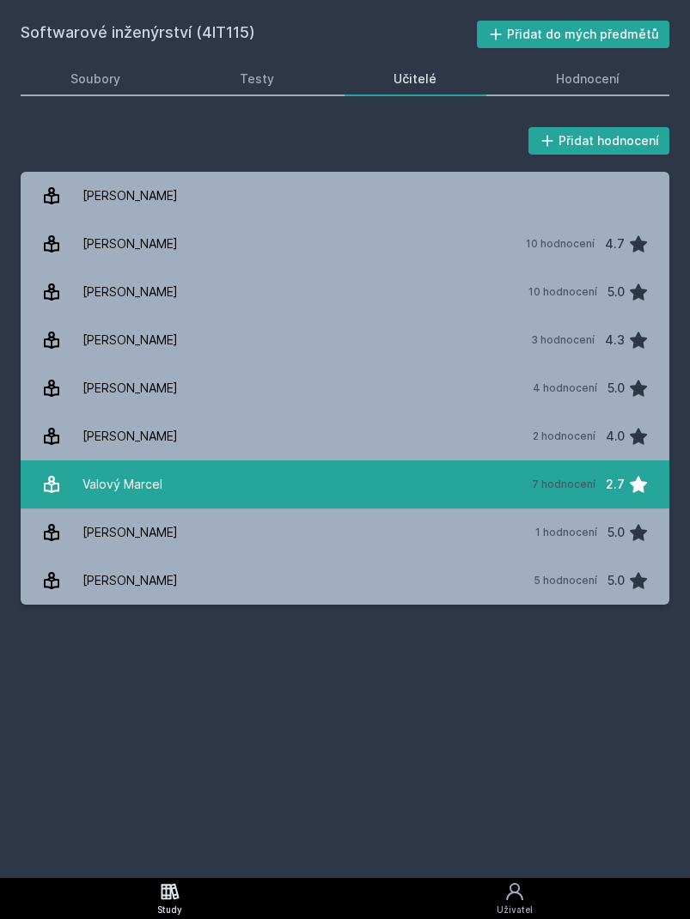
click at [299, 488] on link "[PERSON_NAME] 7 hodnocení 2.7" at bounding box center [345, 484] width 648 height 48
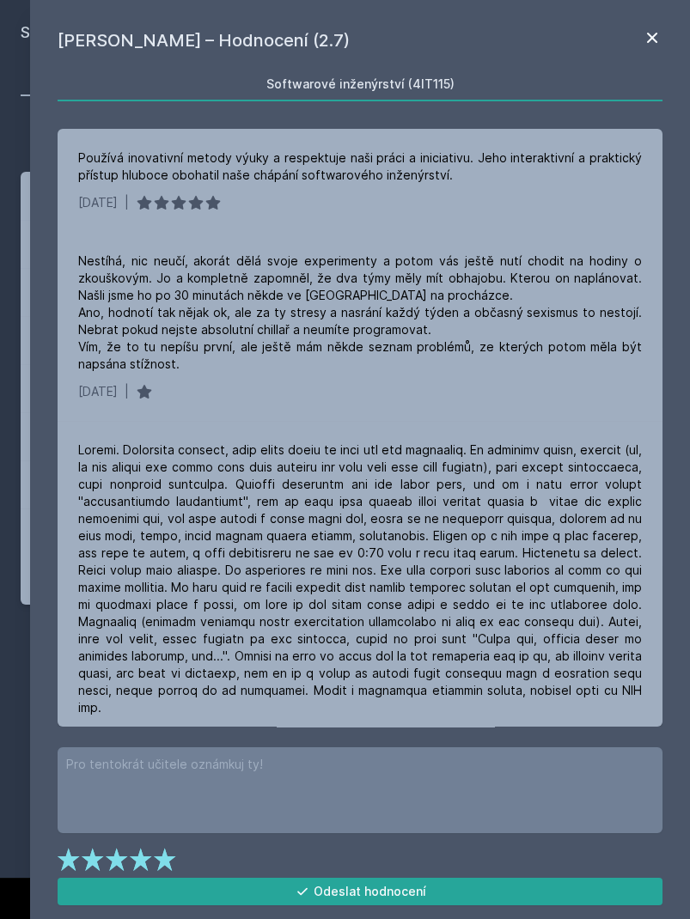
click at [658, 40] on icon at bounding box center [651, 37] width 21 height 21
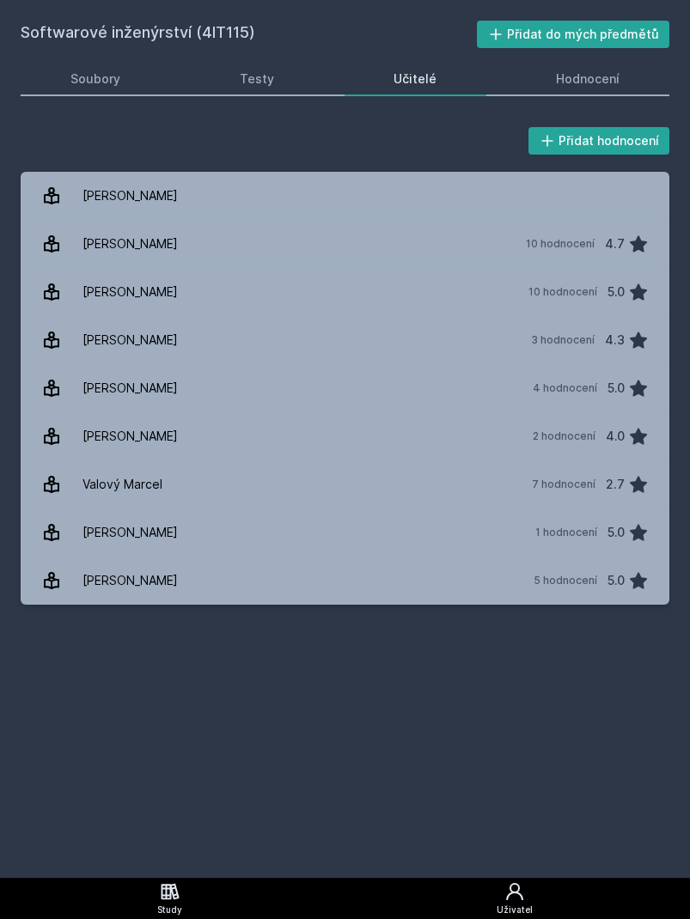
click at [505, 899] on icon at bounding box center [514, 891] width 21 height 21
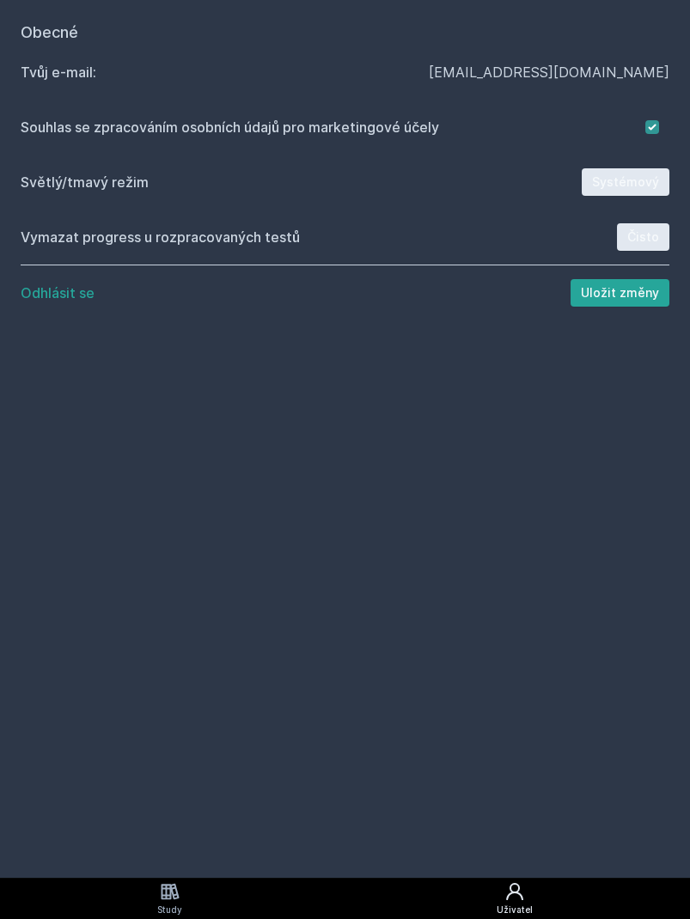
click at [174, 875] on div "Obecné Tvůj e‑mail: [EMAIL_ADDRESS][DOMAIN_NAME] Souhlas se zpracováním osobníc…" at bounding box center [345, 439] width 690 height 878
click at [160, 898] on icon at bounding box center [170, 891] width 21 height 21
